Goal: Task Accomplishment & Management: Manage account settings

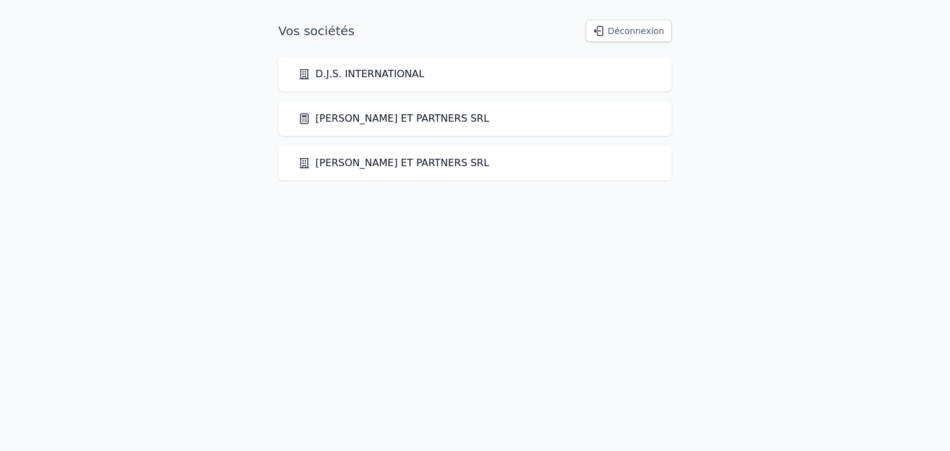
click at [641, 37] on button "Déconnexion" at bounding box center [628, 31] width 86 height 22
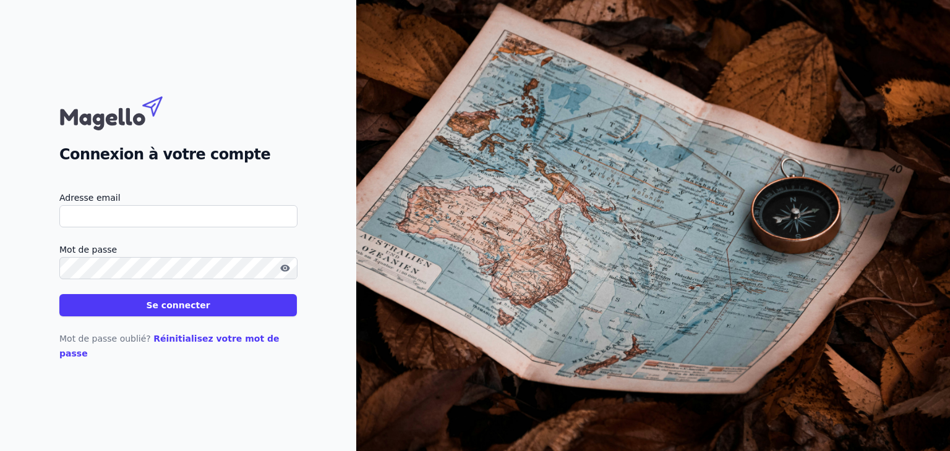
type input "[PERSON_NAME][EMAIL_ADDRESS][DOMAIN_NAME]"
click at [284, 270] on icon "button" at bounding box center [285, 268] width 2 height 2
